Goal: Task Accomplishment & Management: Use online tool/utility

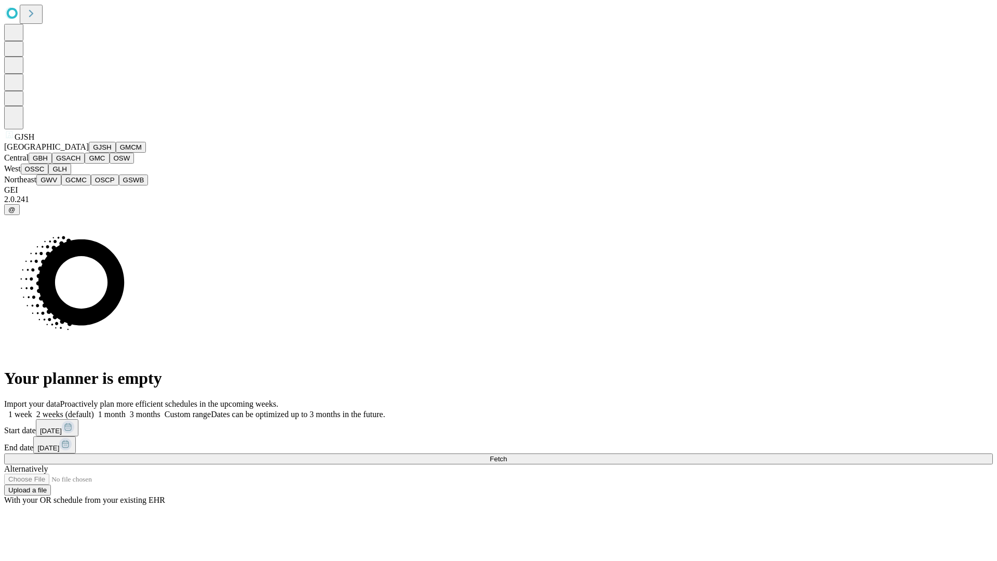
click at [89, 153] on button "GJSH" at bounding box center [102, 147] width 27 height 11
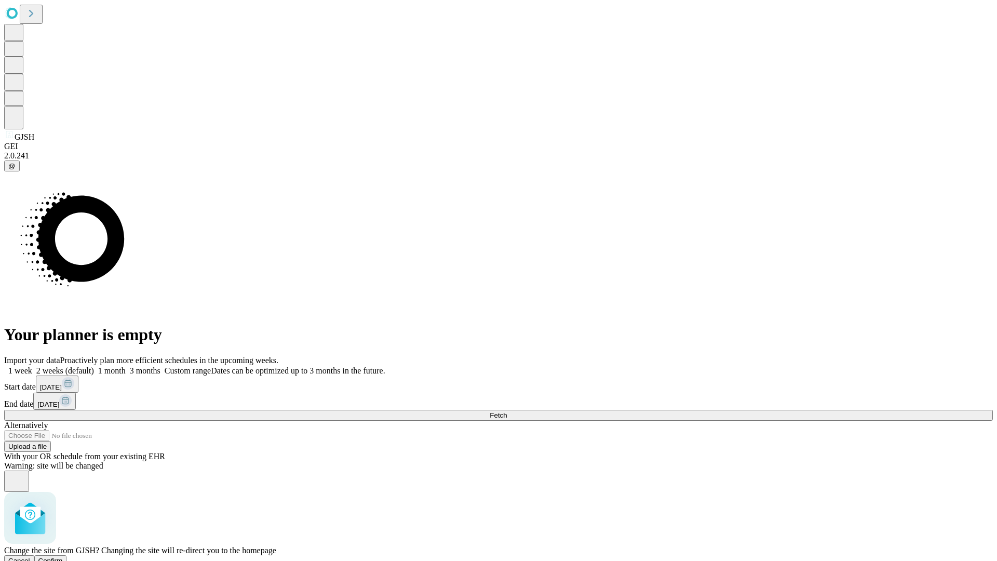
click at [63, 557] on span "Confirm" at bounding box center [50, 561] width 24 height 8
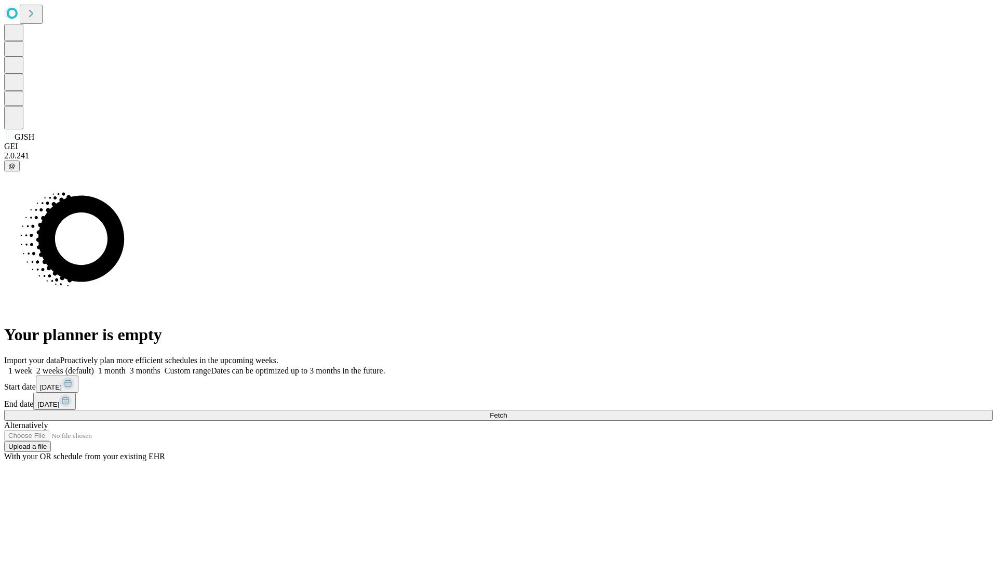
click at [126, 366] on label "1 month" at bounding box center [110, 370] width 32 height 9
click at [507, 411] on span "Fetch" at bounding box center [498, 415] width 17 height 8
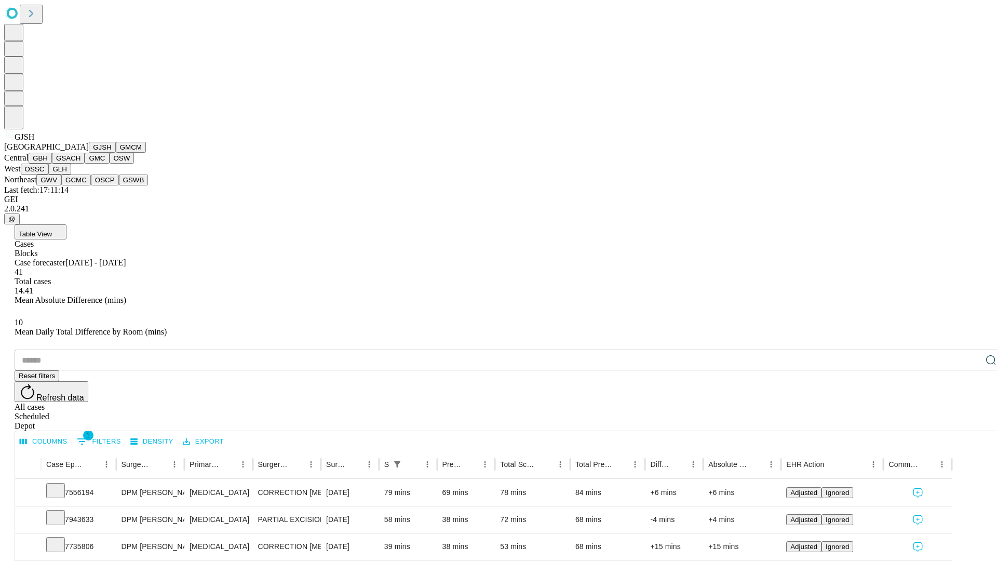
click at [116, 153] on button "GMCM" at bounding box center [131, 147] width 30 height 11
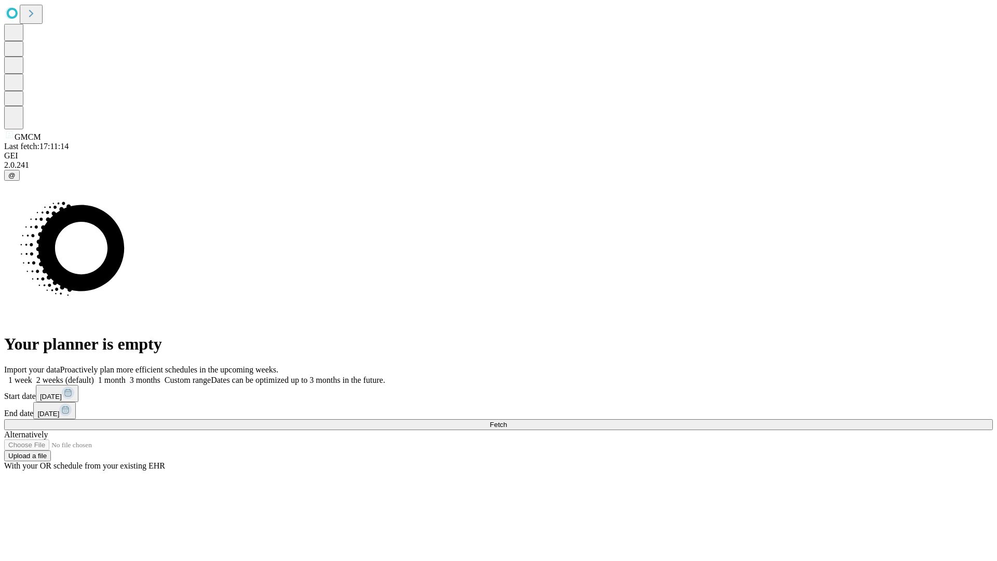
click at [126, 375] on label "1 month" at bounding box center [110, 379] width 32 height 9
click at [507, 421] on span "Fetch" at bounding box center [498, 425] width 17 height 8
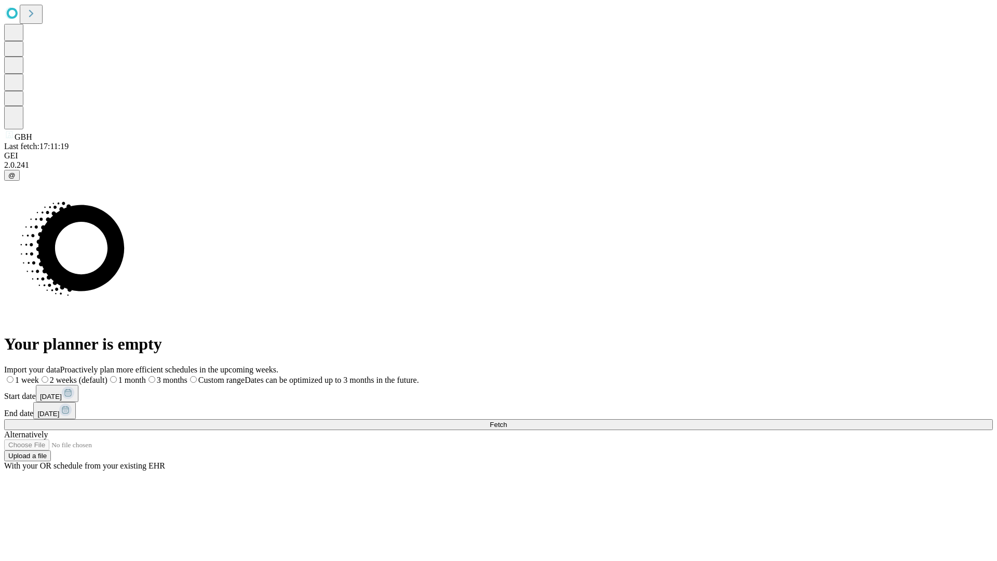
click at [507, 421] on span "Fetch" at bounding box center [498, 425] width 17 height 8
click at [126, 375] on label "1 month" at bounding box center [110, 379] width 32 height 9
click at [507, 421] on span "Fetch" at bounding box center [498, 425] width 17 height 8
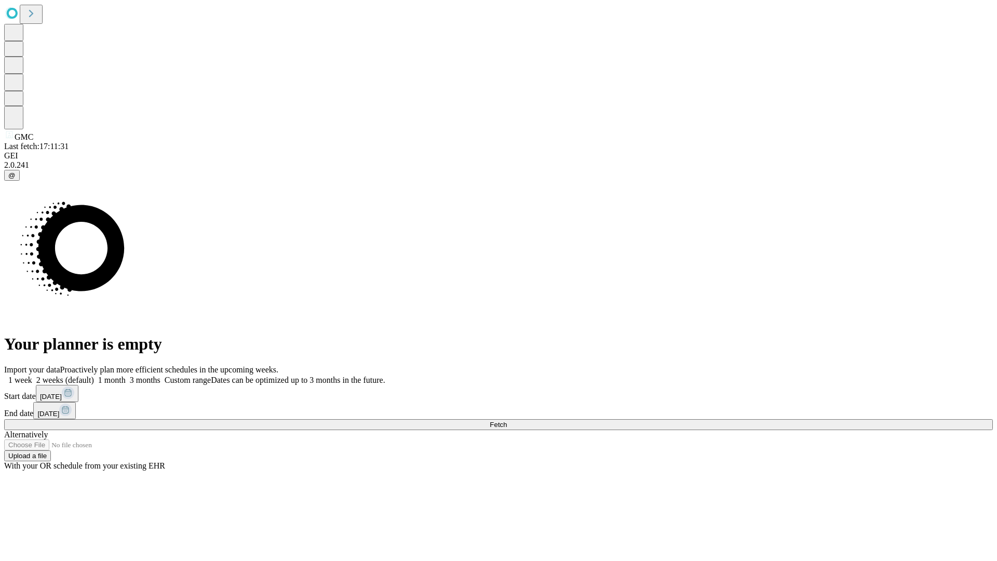
click at [126, 375] on label "1 month" at bounding box center [110, 379] width 32 height 9
click at [507, 421] on span "Fetch" at bounding box center [498, 425] width 17 height 8
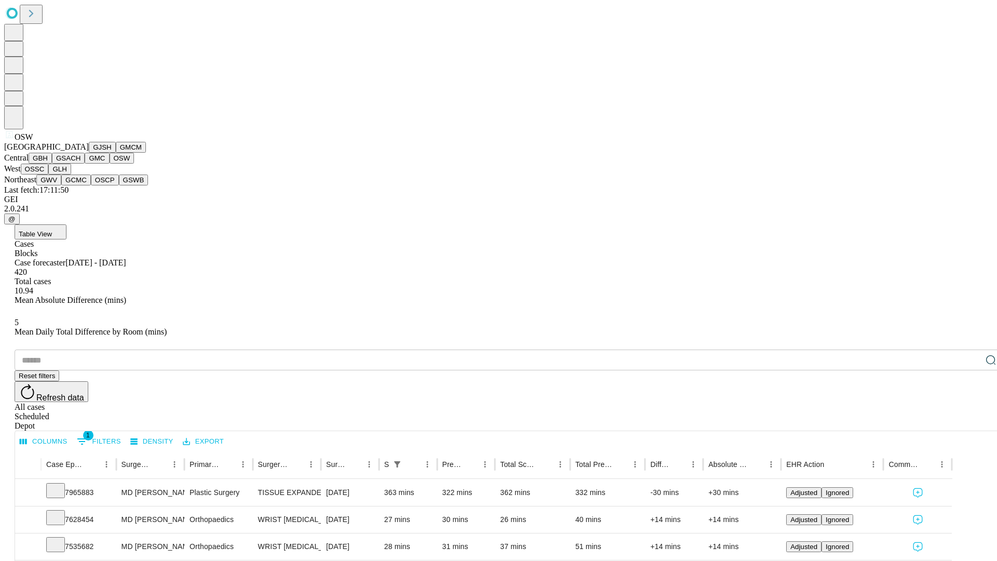
click at [49, 174] on button "OSSC" at bounding box center [35, 169] width 28 height 11
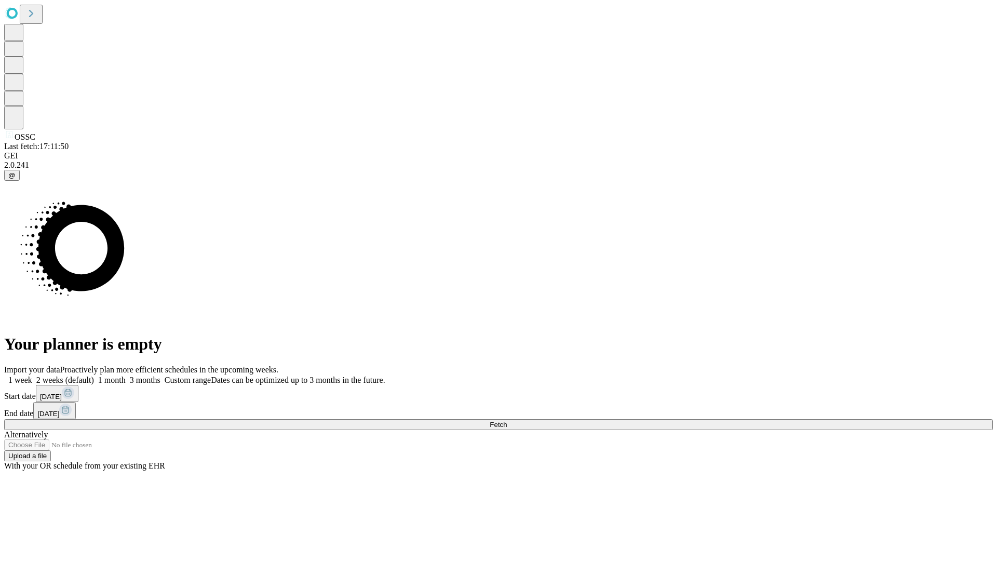
click at [126, 375] on label "1 month" at bounding box center [110, 379] width 32 height 9
click at [507, 421] on span "Fetch" at bounding box center [498, 425] width 17 height 8
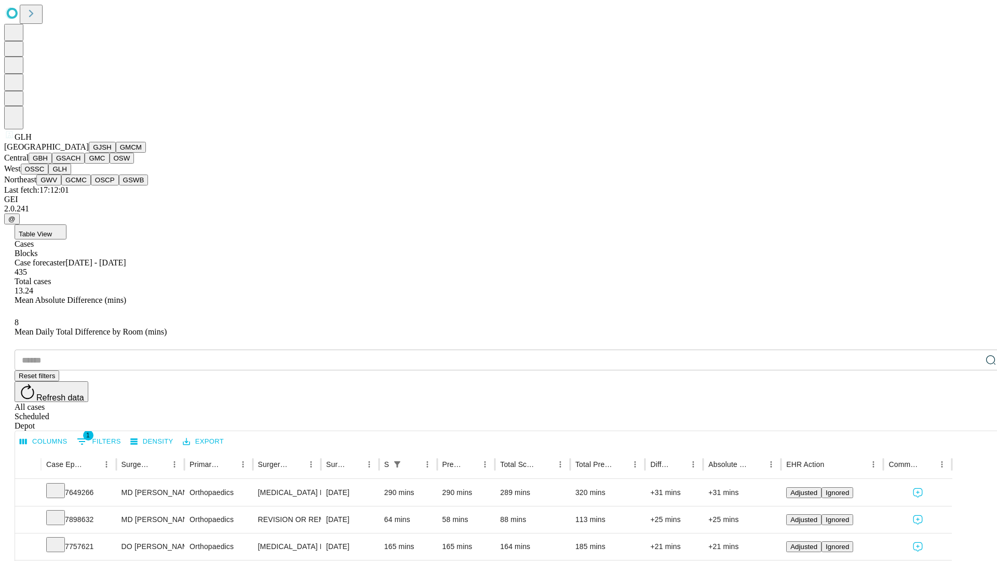
click at [61, 185] on button "GWV" at bounding box center [48, 179] width 25 height 11
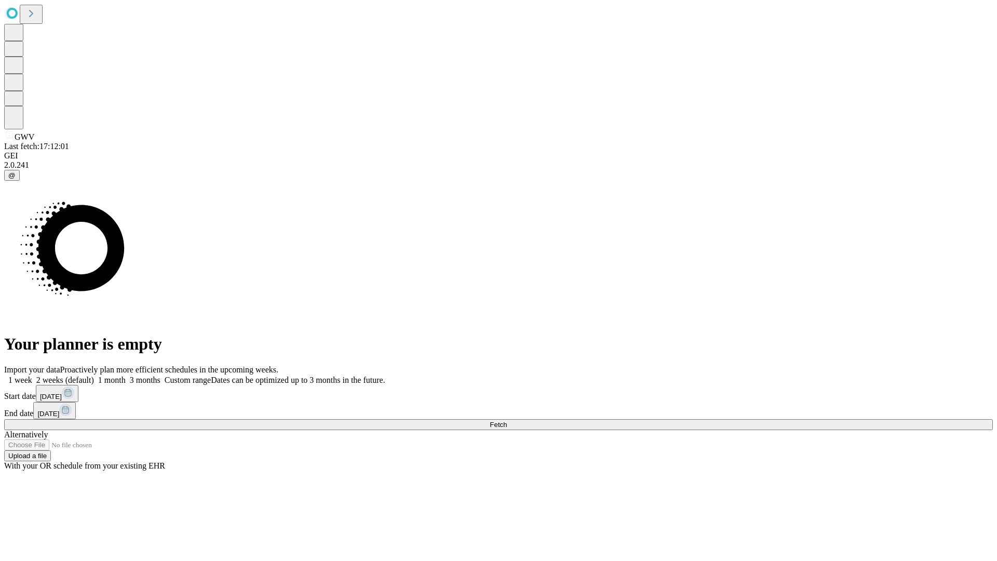
click at [126, 375] on label "1 month" at bounding box center [110, 379] width 32 height 9
click at [507, 421] on span "Fetch" at bounding box center [498, 425] width 17 height 8
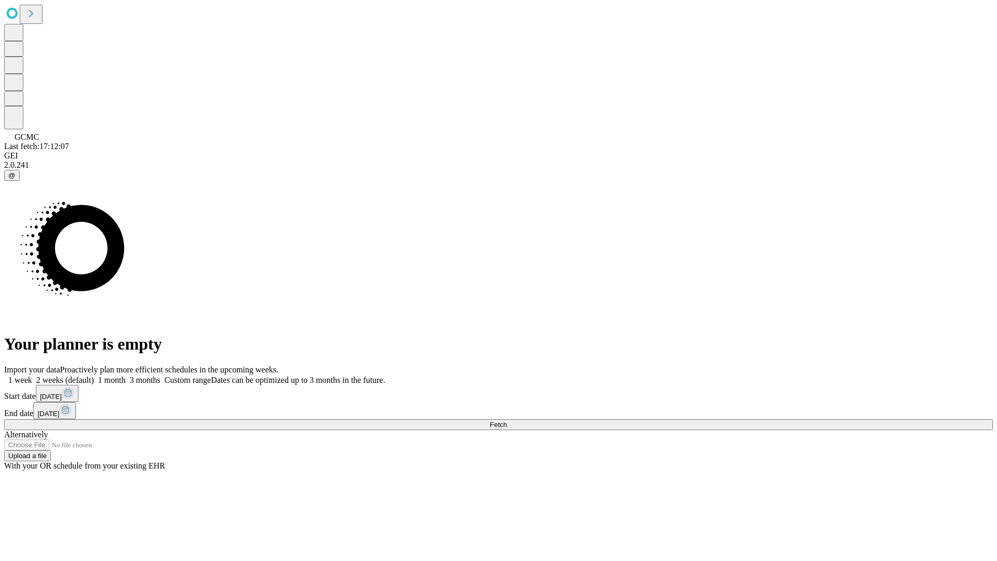
click at [507, 421] on span "Fetch" at bounding box center [498, 425] width 17 height 8
click at [126, 375] on label "1 month" at bounding box center [110, 379] width 32 height 9
click at [507, 421] on span "Fetch" at bounding box center [498, 425] width 17 height 8
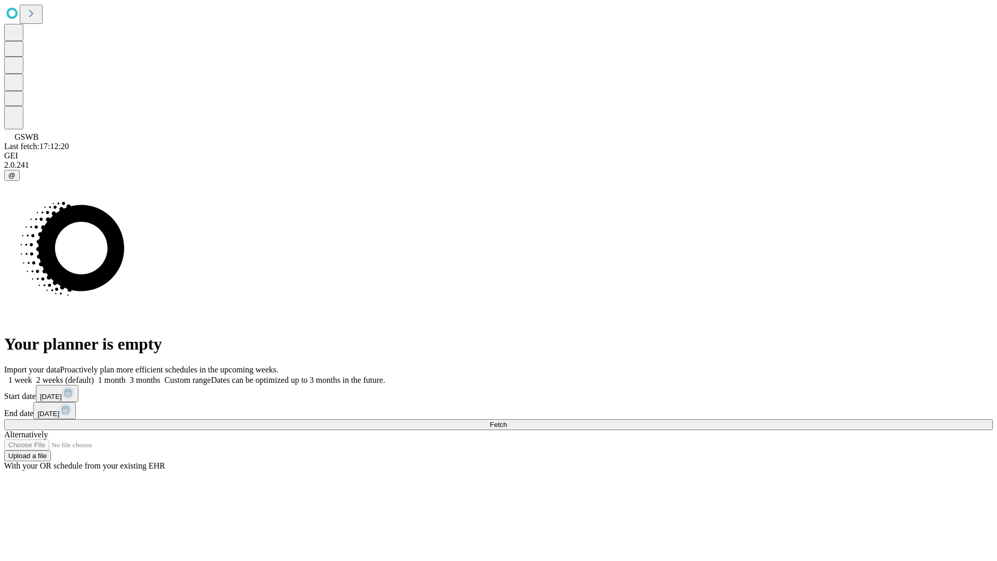
click at [126, 375] on label "1 month" at bounding box center [110, 379] width 32 height 9
click at [507, 421] on span "Fetch" at bounding box center [498, 425] width 17 height 8
